Goal: Transaction & Acquisition: Download file/media

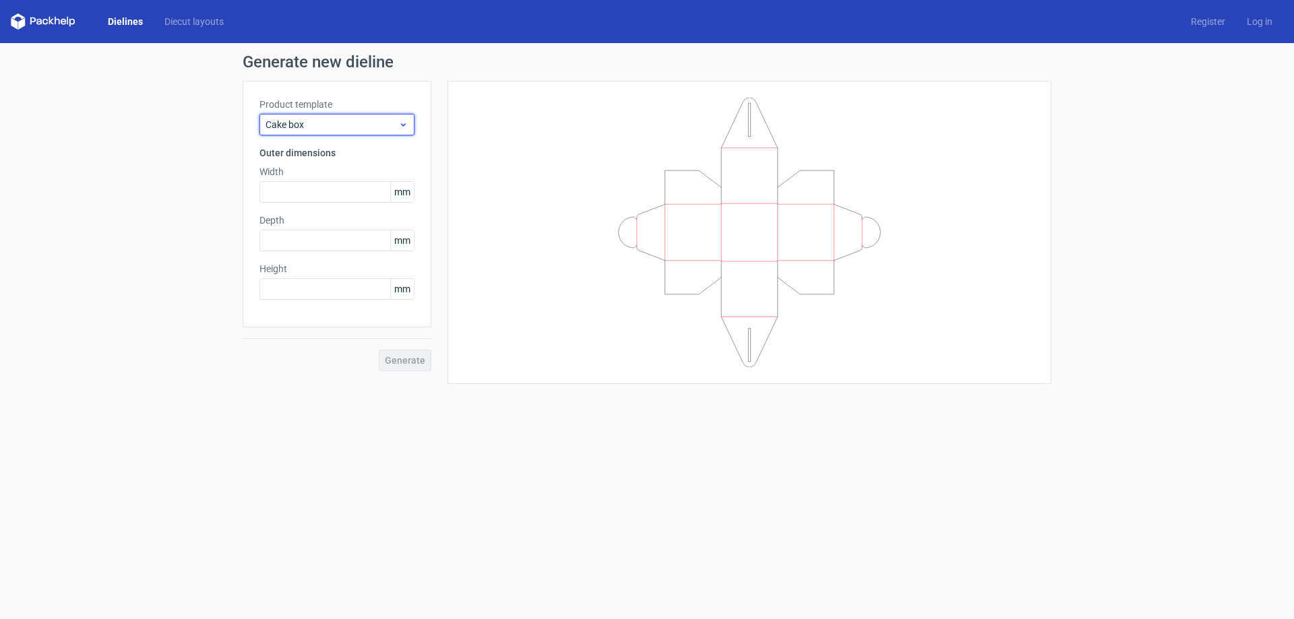
click at [387, 127] on span "Cake box" at bounding box center [331, 124] width 133 height 13
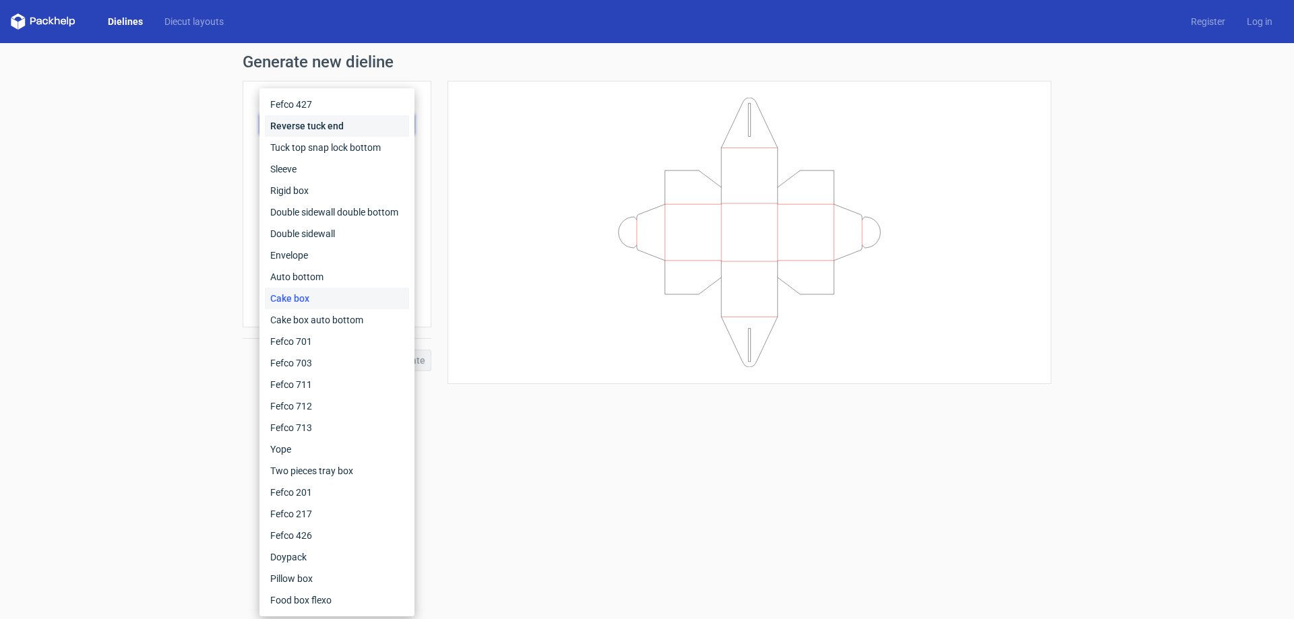
click at [387, 127] on div "Reverse tuck end" at bounding box center [337, 126] width 144 height 22
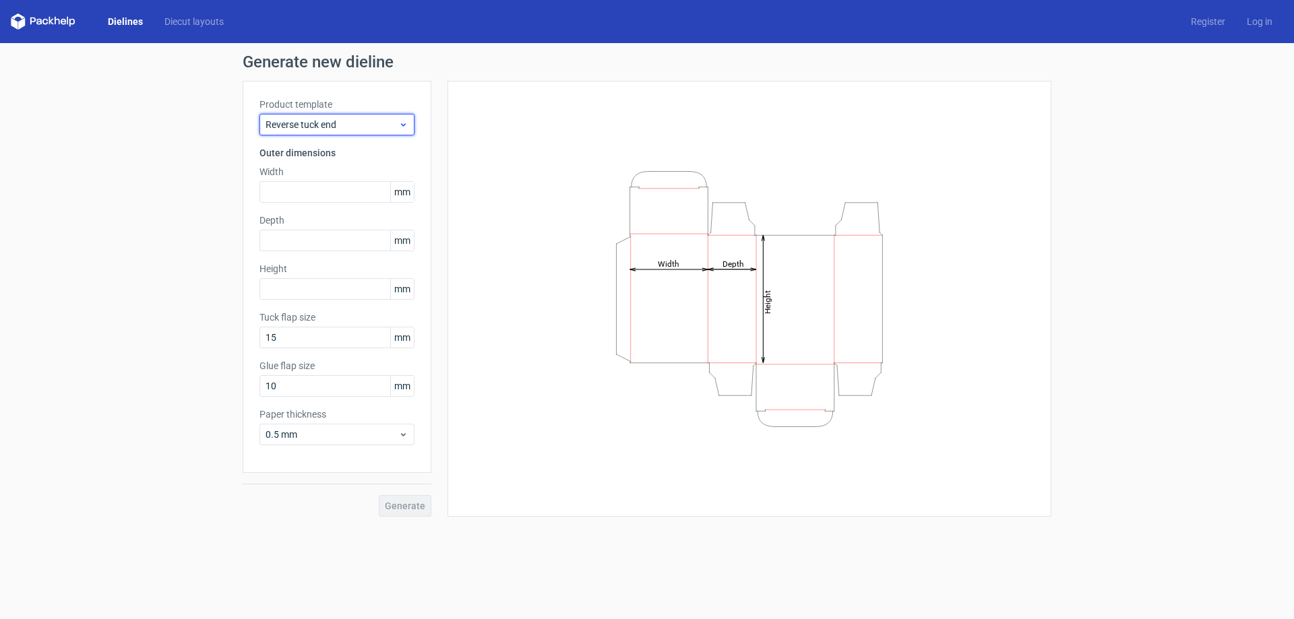
click at [368, 126] on span "Reverse tuck end" at bounding box center [331, 124] width 133 height 13
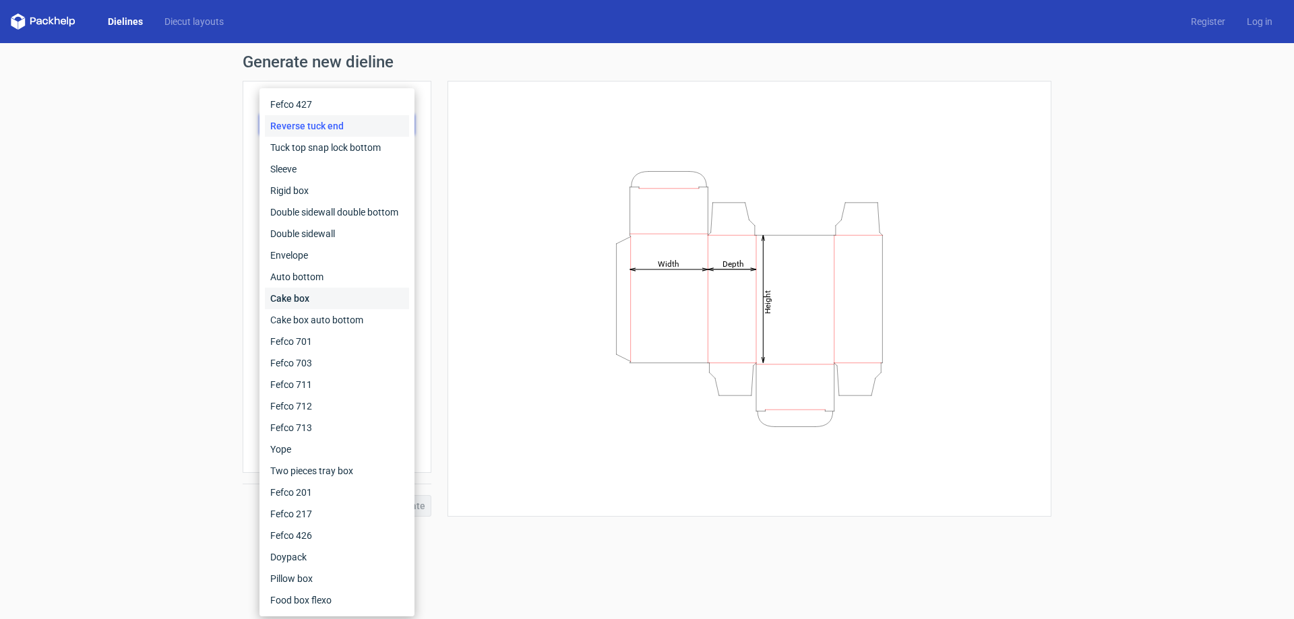
click at [326, 298] on div "Cake box" at bounding box center [337, 299] width 144 height 22
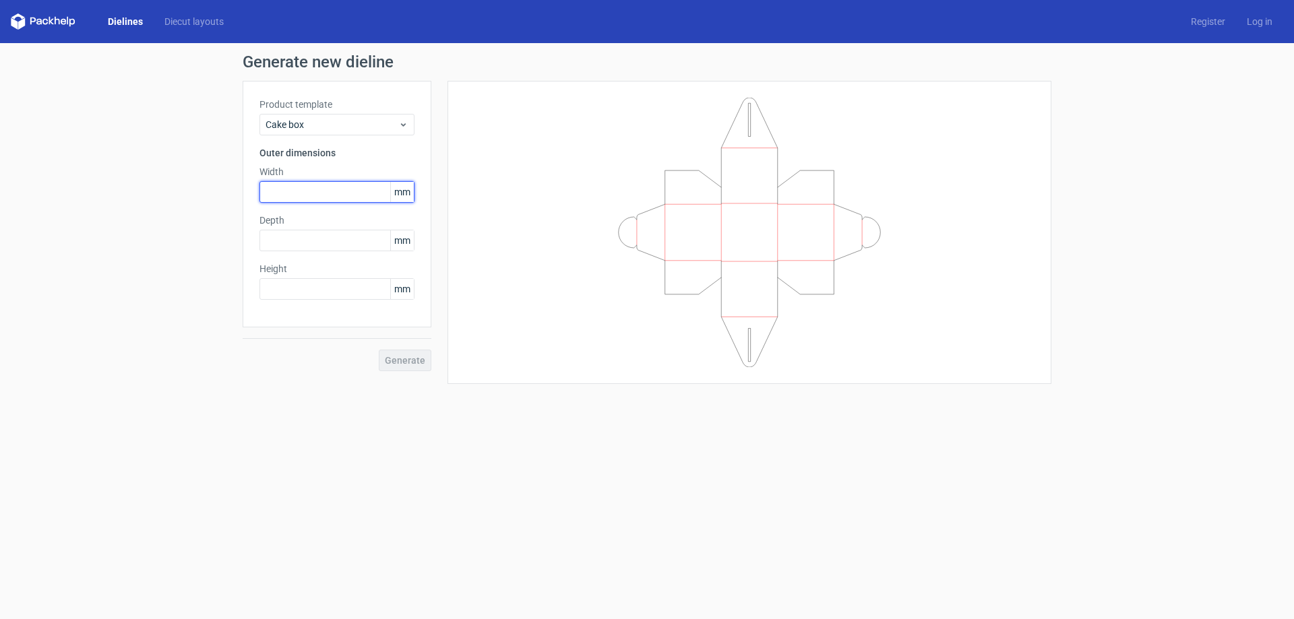
click at [336, 185] on input "text" at bounding box center [336, 192] width 155 height 22
type input "150"
type input "125"
click at [408, 360] on span "Generate" at bounding box center [405, 360] width 40 height 9
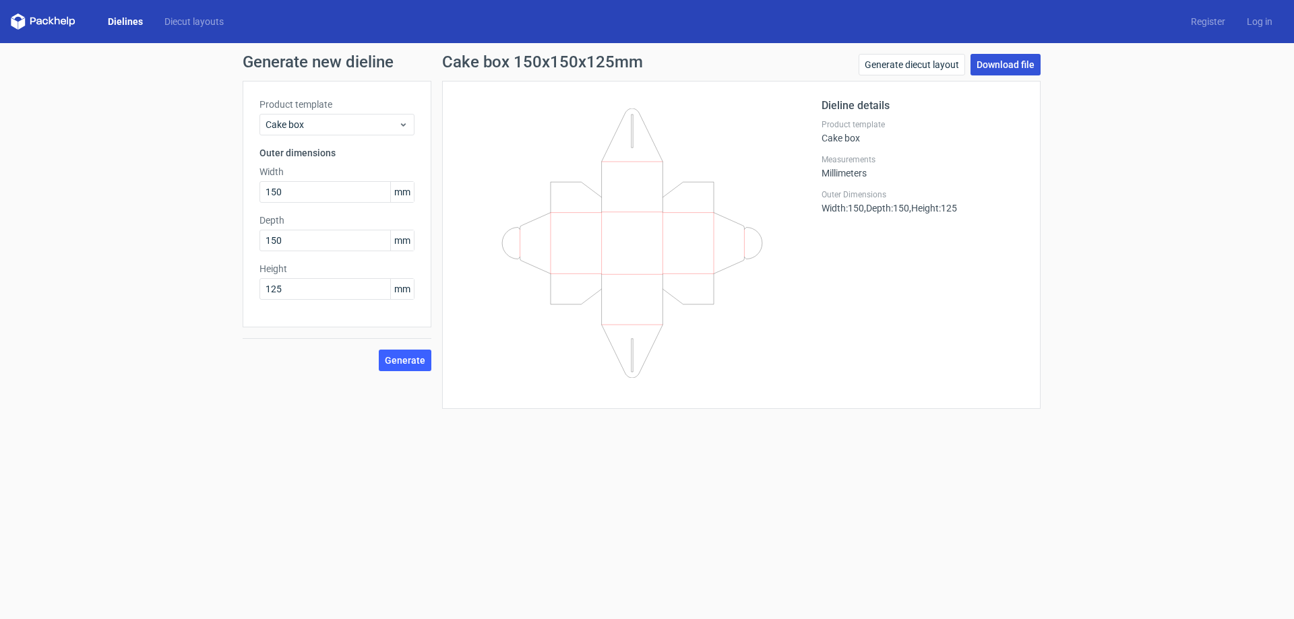
click at [1020, 58] on link "Download file" at bounding box center [1005, 65] width 70 height 22
drag, startPoint x: 326, startPoint y: 191, endPoint x: 195, endPoint y: 197, distance: 131.5
click at [195, 197] on div "Generate new dieline Product template Cake box Outer dimensions Width 150 mm De…" at bounding box center [647, 231] width 1294 height 377
type input "125"
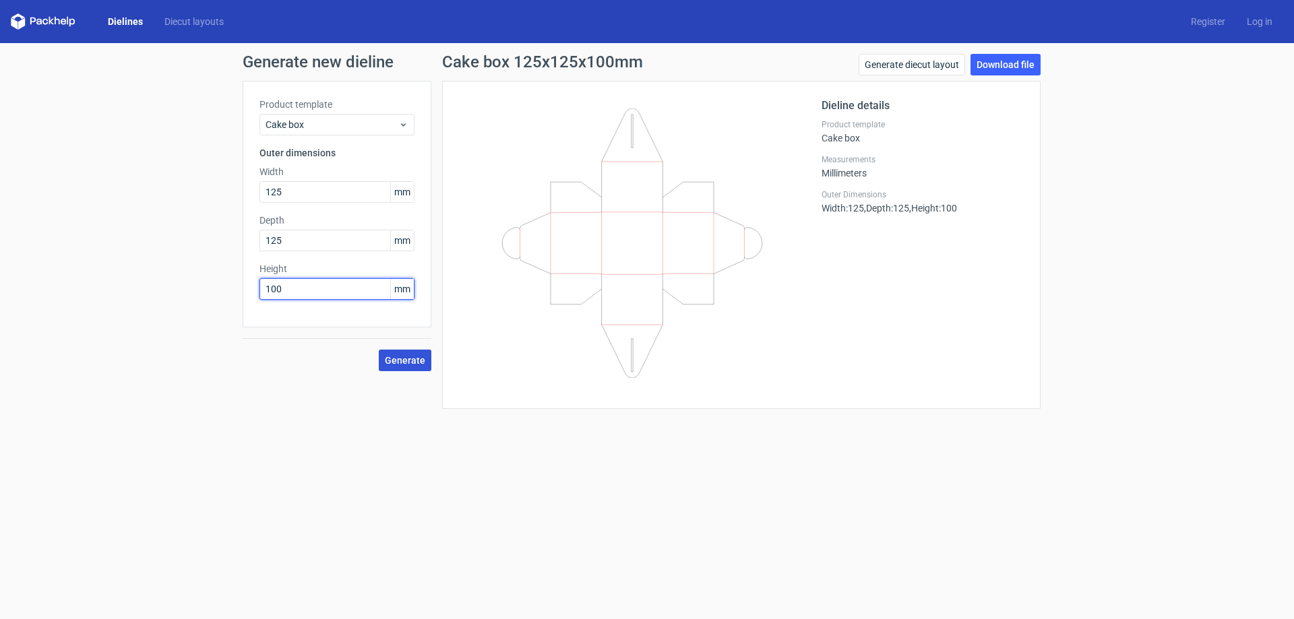
type input "100"
click at [408, 356] on span "Generate" at bounding box center [405, 360] width 40 height 9
click at [1002, 59] on link "Download file" at bounding box center [1005, 65] width 70 height 22
